Goal: Task Accomplishment & Management: Use online tool/utility

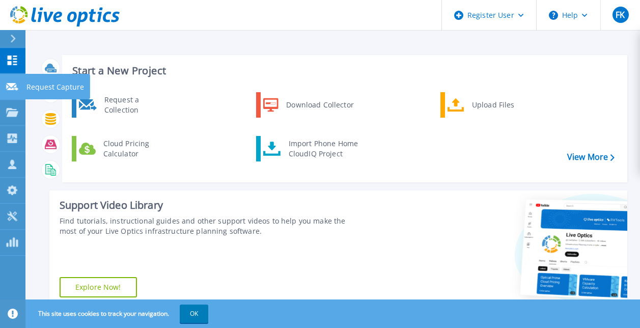
click at [18, 88] on icon at bounding box center [12, 87] width 12 height 8
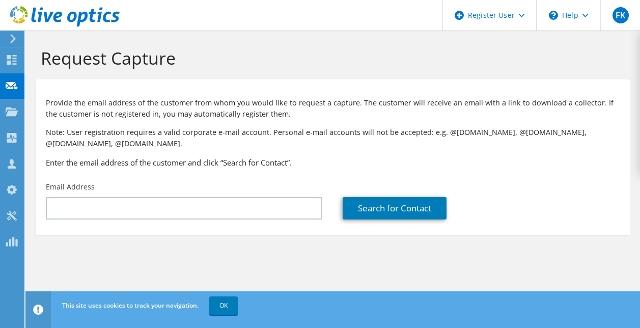
click at [13, 42] on icon at bounding box center [13, 38] width 8 height 9
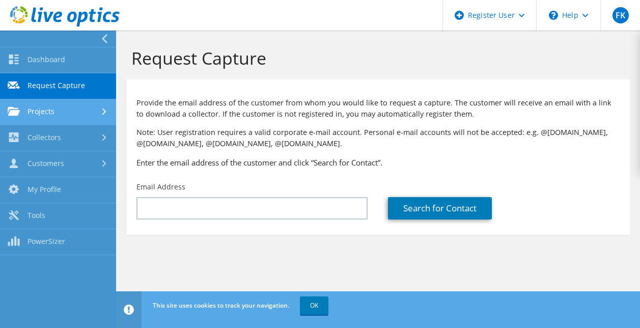
click at [58, 115] on link "Projects" at bounding box center [58, 112] width 116 height 26
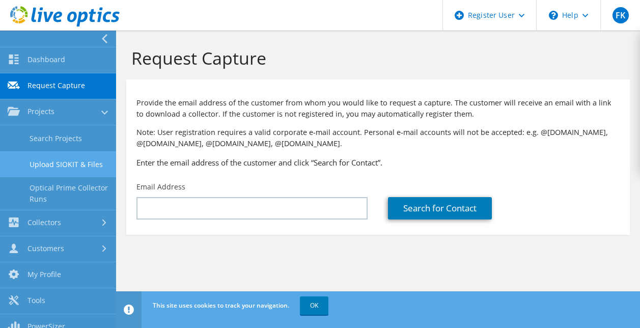
click at [89, 160] on link "Upload SIOKIT & Files" at bounding box center [58, 164] width 116 height 26
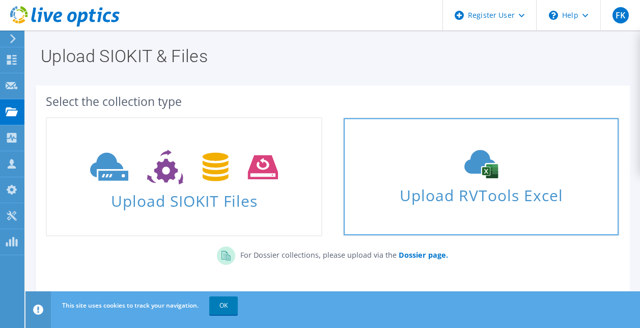
scroll to position [48, 0]
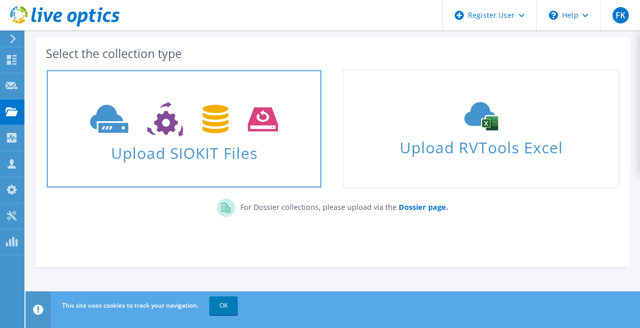
click at [150, 127] on icon at bounding box center [184, 119] width 188 height 35
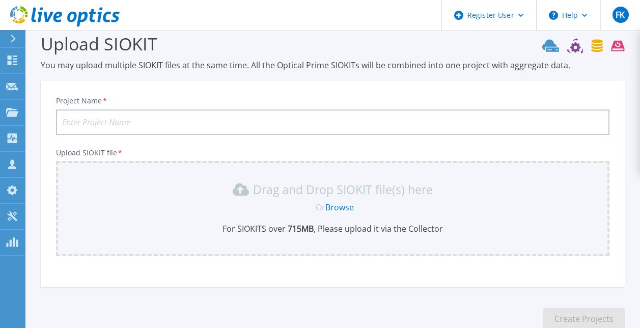
scroll to position [77, 0]
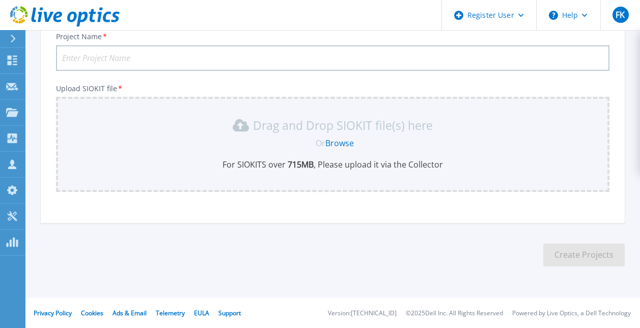
click at [342, 146] on link "Browse" at bounding box center [339, 143] width 29 height 11
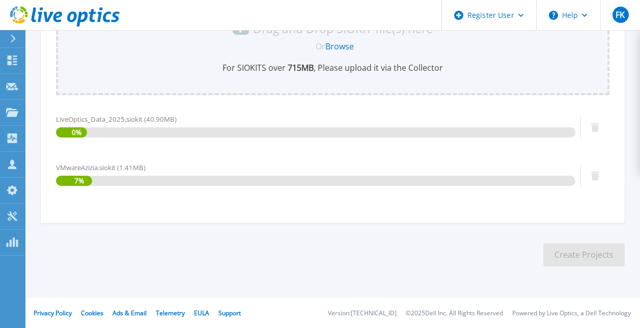
scroll to position [0, 0]
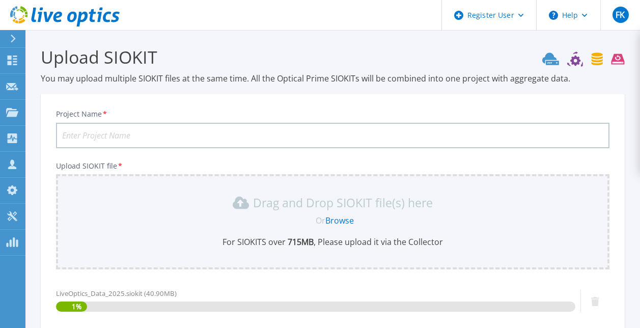
click at [96, 128] on input "Project Name *" at bounding box center [333, 135] width 554 height 25
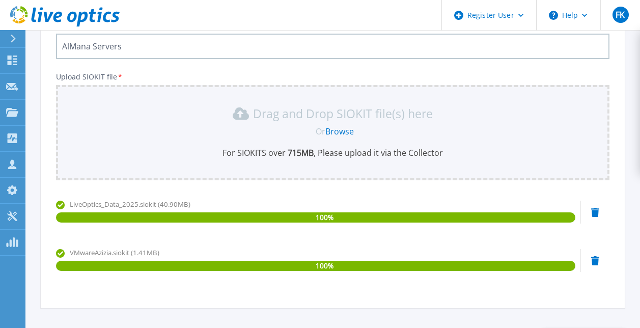
scroll to position [174, 0]
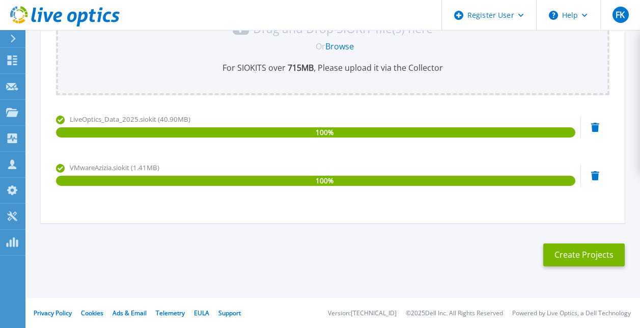
type input "AlMana Servers"
click at [574, 262] on button "Create Projects" at bounding box center [583, 254] width 81 height 23
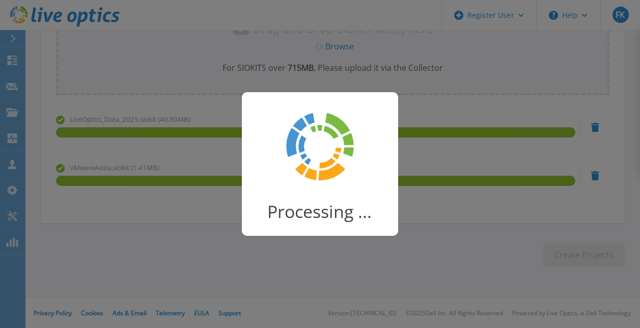
click at [551, 205] on div "Processing ..." at bounding box center [320, 164] width 640 height 328
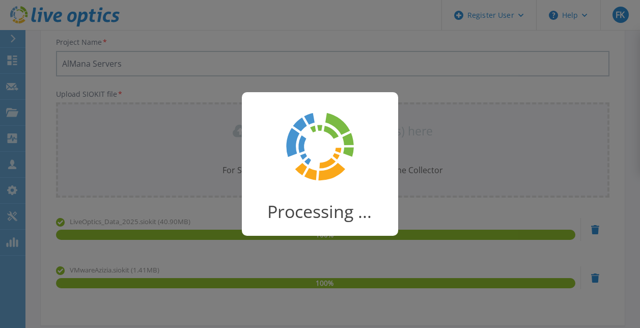
scroll to position [71, 0]
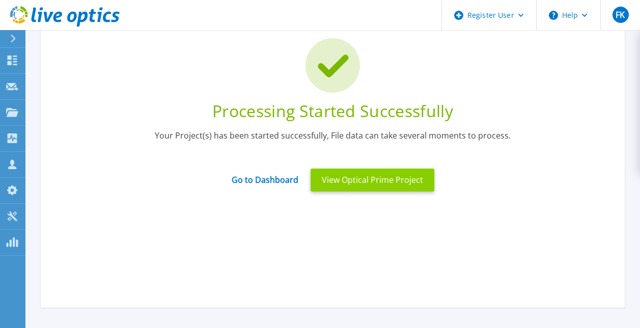
click at [360, 184] on button "View Optical Prime Project" at bounding box center [373, 180] width 124 height 23
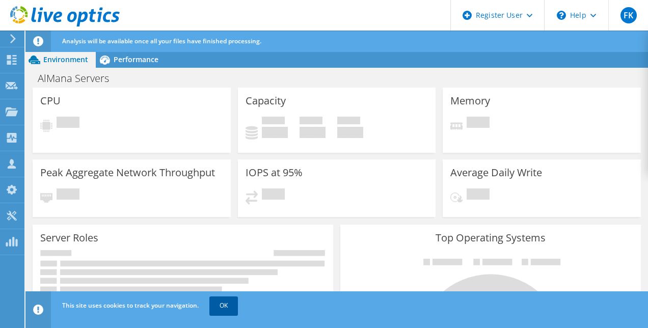
click at [231, 311] on link "OK" at bounding box center [223, 305] width 29 height 18
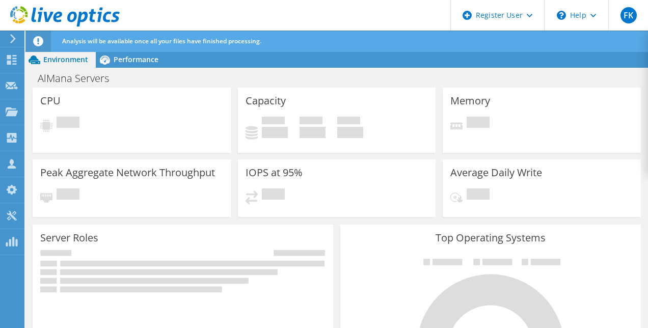
click at [231, 306] on div "Server Roles Physical Servers represent bare metal servers that were targets of…" at bounding box center [183, 278] width 300 height 107
